Goal: Information Seeking & Learning: Learn about a topic

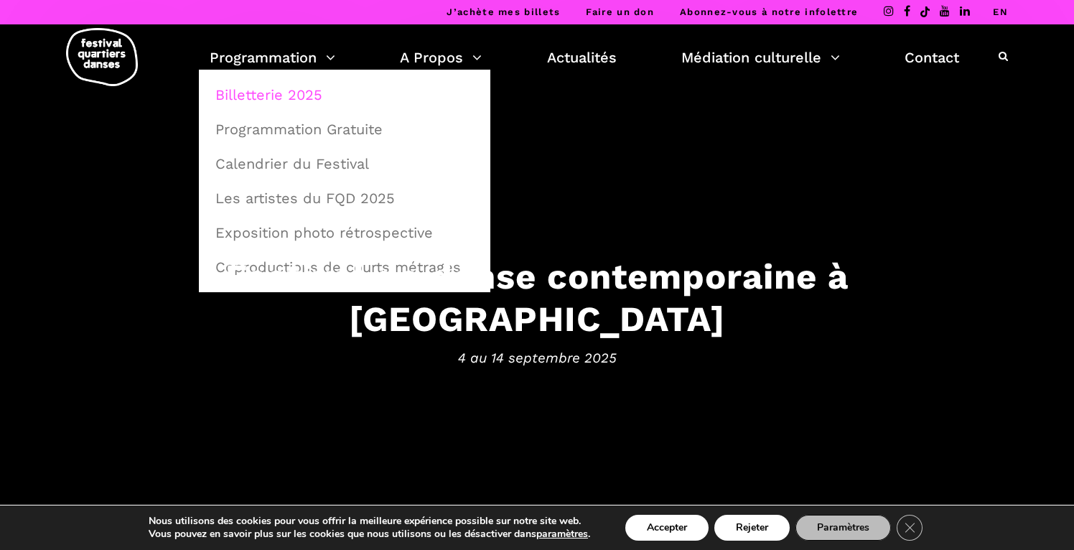
click at [308, 94] on link "Billetterie 2025" at bounding box center [345, 94] width 276 height 33
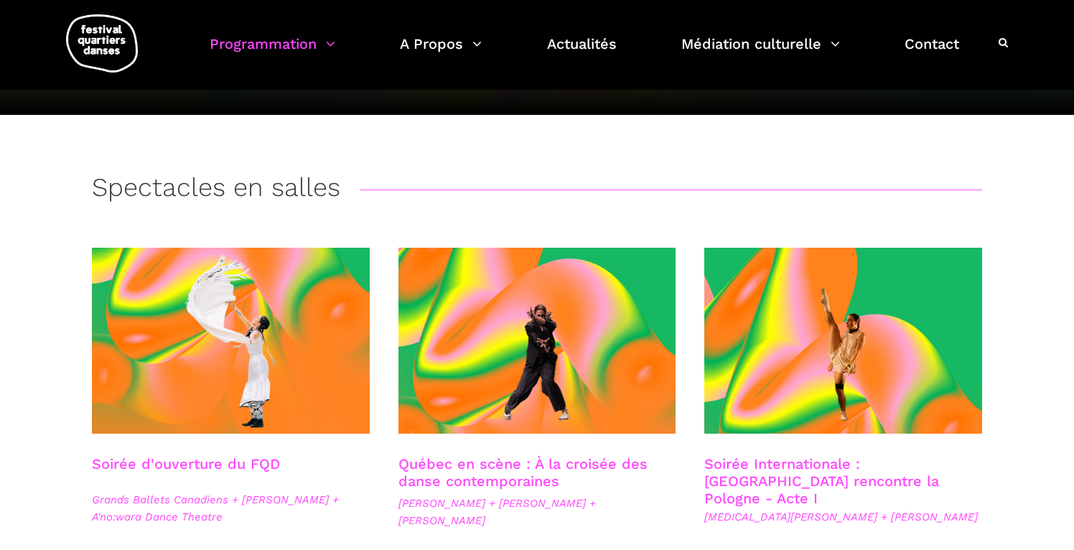
scroll to position [205, 0]
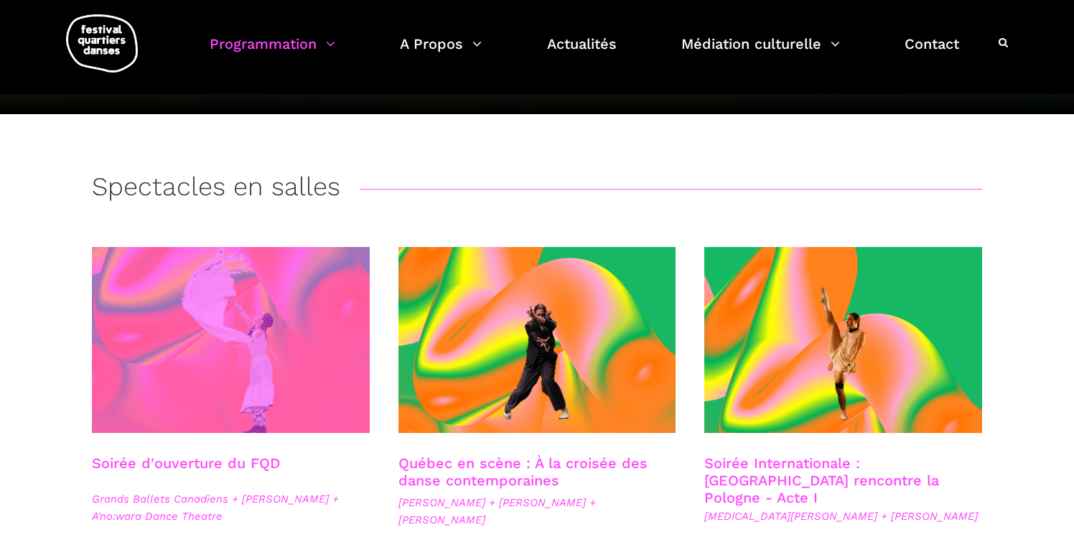
click at [192, 392] on span at bounding box center [231, 340] width 278 height 186
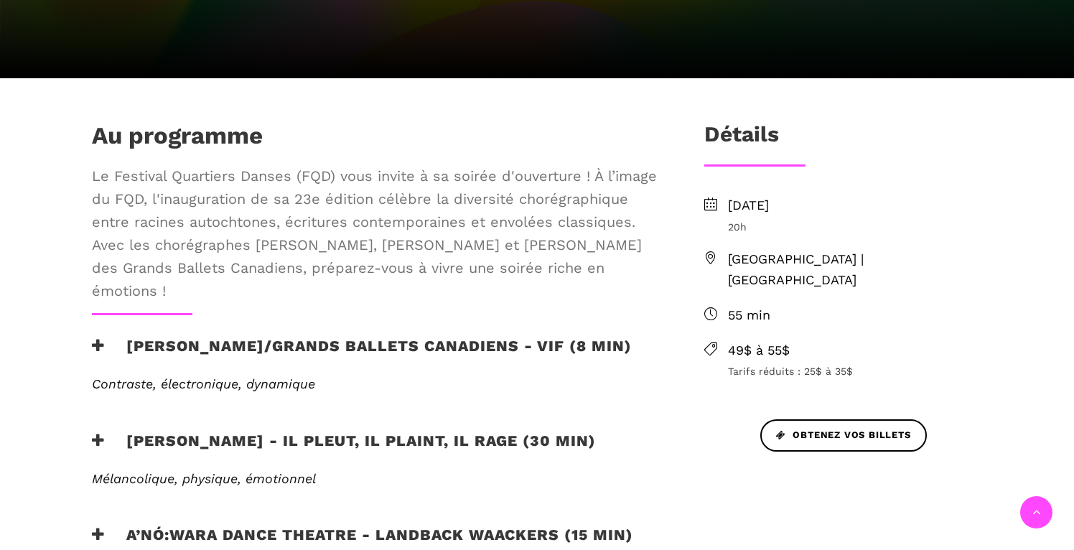
scroll to position [404, 0]
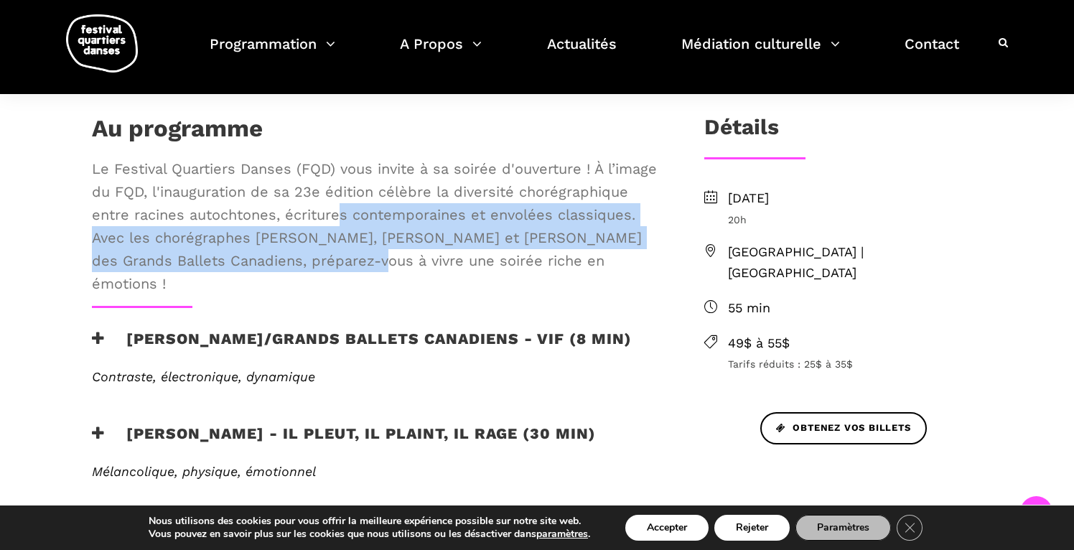
drag, startPoint x: 369, startPoint y: 263, endPoint x: 341, endPoint y: 220, distance: 51.4
click at [341, 220] on span "Le Festival Quartiers Danses (FQD) vous invite à sa soirée d'ouverture ! À l’im…" at bounding box center [375, 226] width 566 height 138
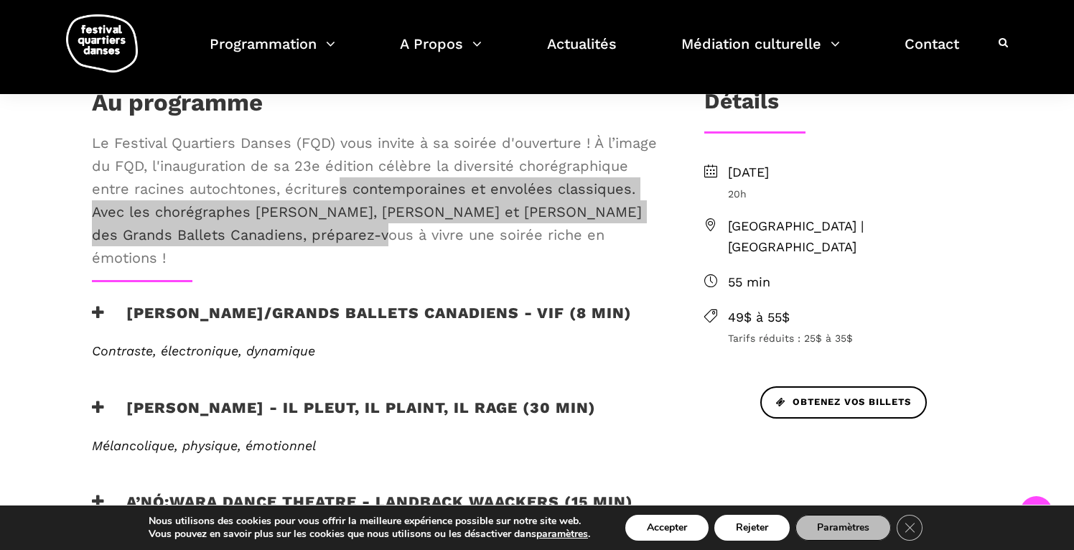
scroll to position [434, 0]
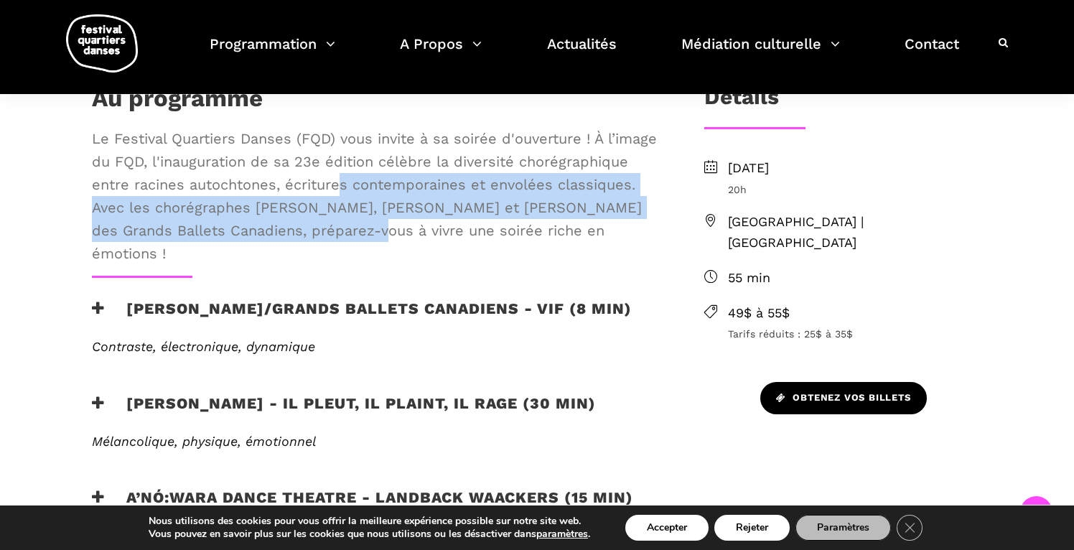
click at [818, 391] on span "Obtenez vos billets" at bounding box center [843, 398] width 135 height 15
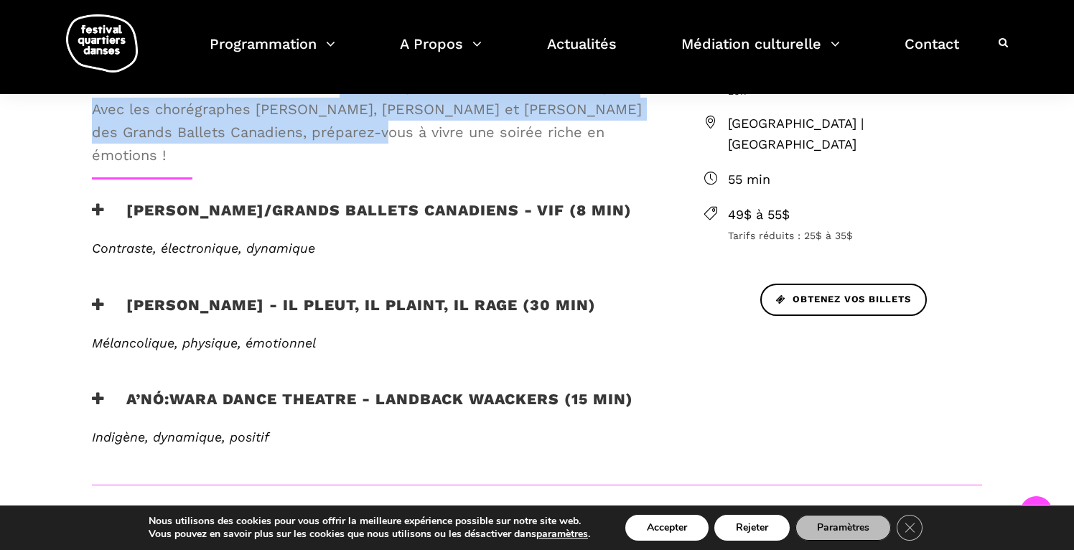
scroll to position [521, 0]
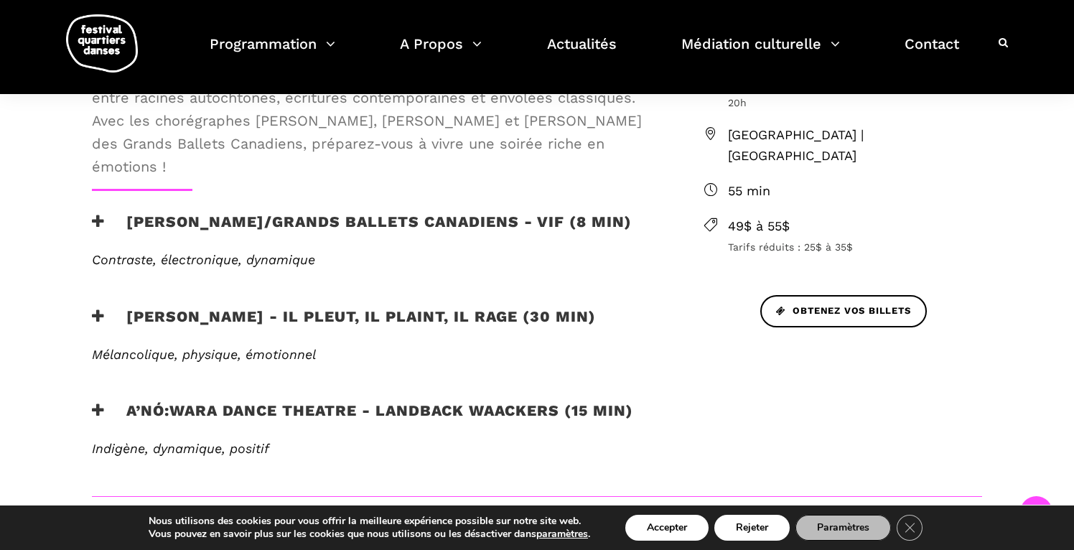
click at [258, 220] on h3 "Etienne Delorme/Grands Ballets Canadiens - Vif (8 min)" at bounding box center [362, 231] width 540 height 36
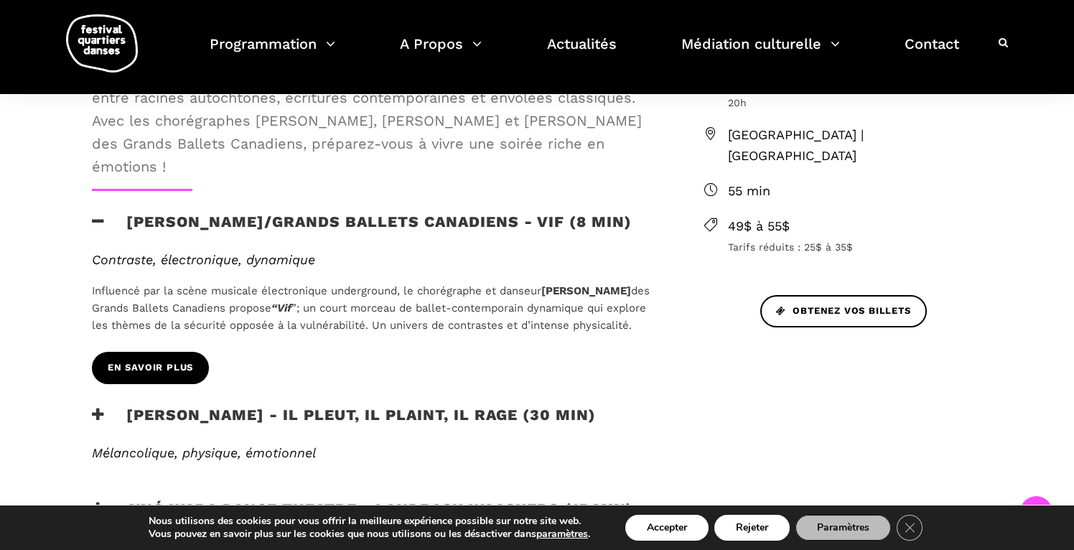
click at [174, 376] on span "En savoir plus" at bounding box center [150, 367] width 85 height 15
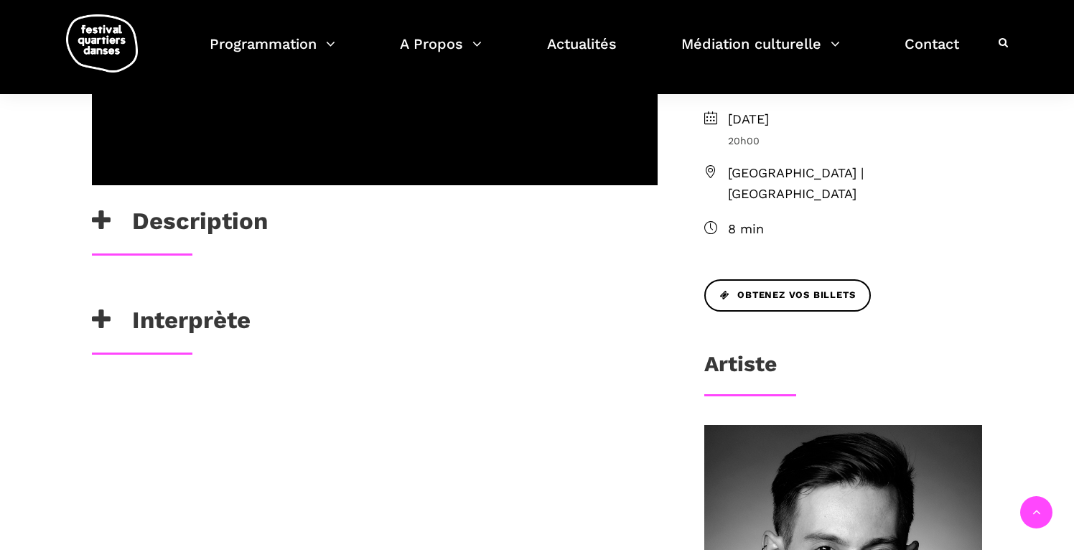
scroll to position [499, 0]
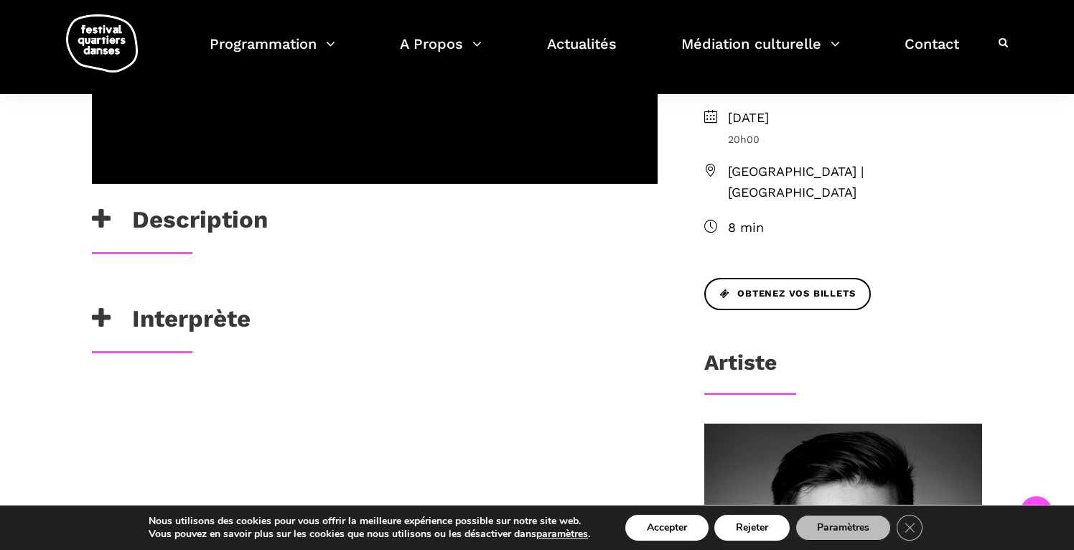
click at [195, 320] on h3 "Interprète" at bounding box center [171, 322] width 159 height 36
click at [165, 240] on h3 "Description" at bounding box center [180, 223] width 176 height 36
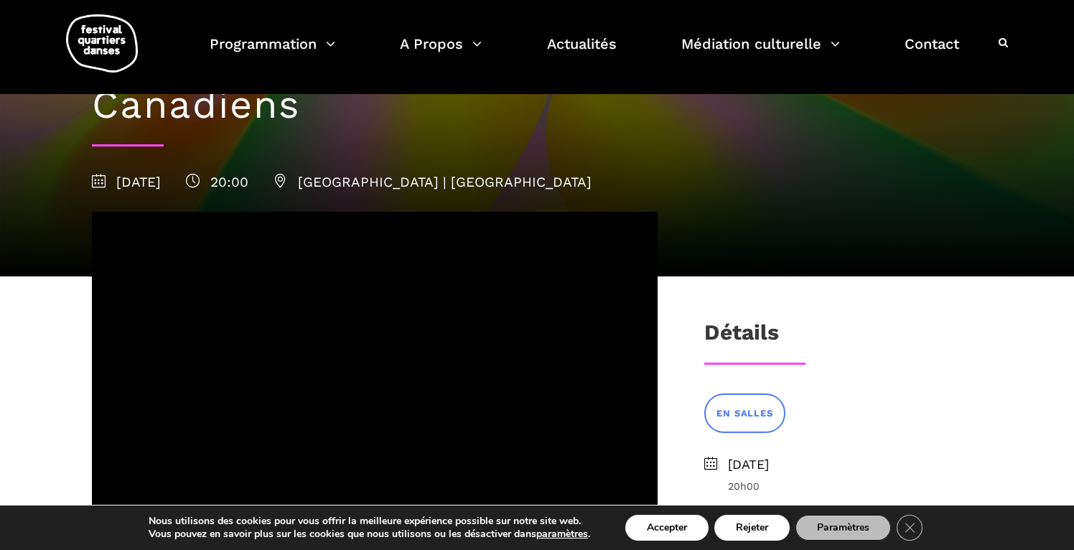
scroll to position [149, 0]
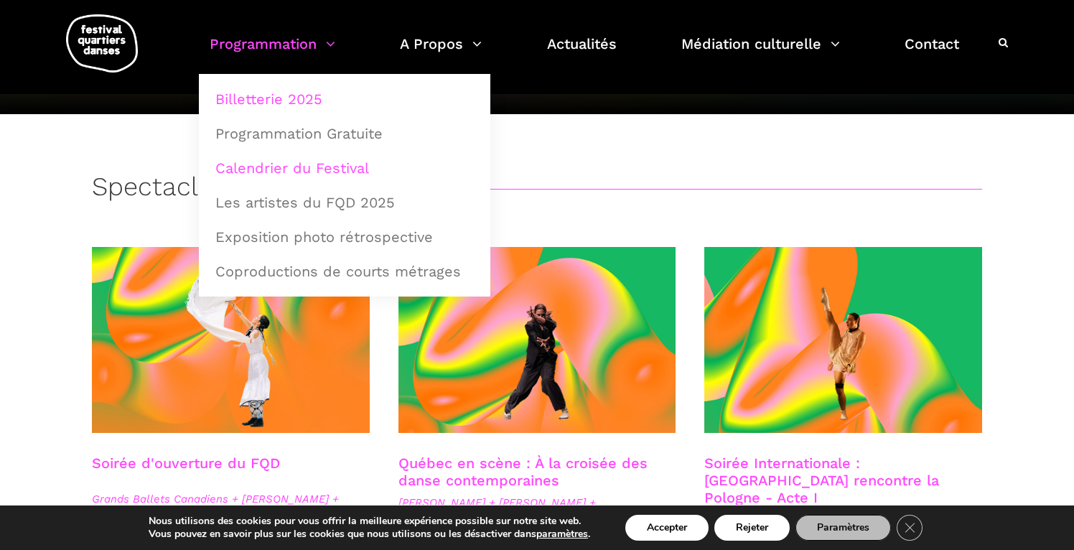
click at [282, 167] on link "Calendrier du Festival" at bounding box center [345, 168] width 276 height 33
